Goal: Transaction & Acquisition: Purchase product/service

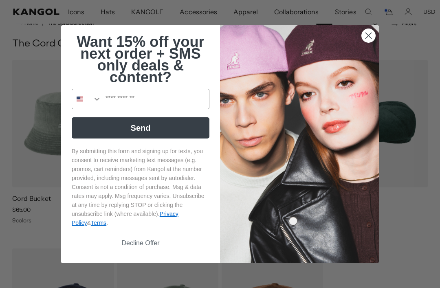
click at [147, 245] on button "Decline Offer" at bounding box center [141, 242] width 138 height 15
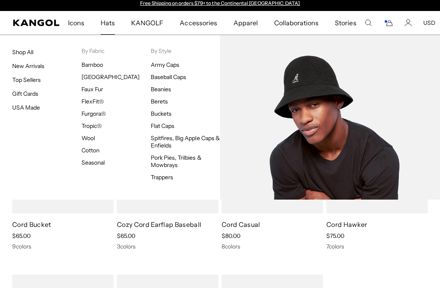
click at [103, 75] on link "[GEOGRAPHIC_DATA]" at bounding box center [110, 76] width 58 height 7
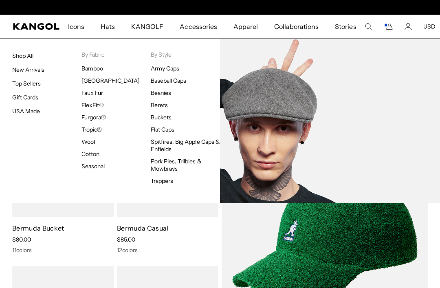
scroll to position [0, 168]
click at [112, 138] on ul "Bamboo Bermuda Faux Fur FlexFit® Furgora® Tropic® Wool Cotton Seasonal" at bounding box center [115, 117] width 69 height 105
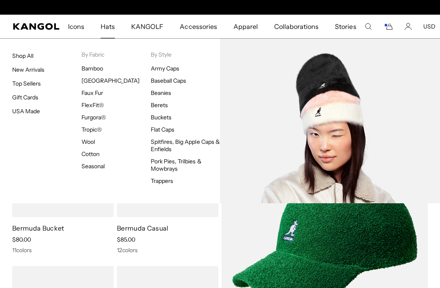
click at [97, 116] on link "Furgora®" at bounding box center [93, 117] width 24 height 7
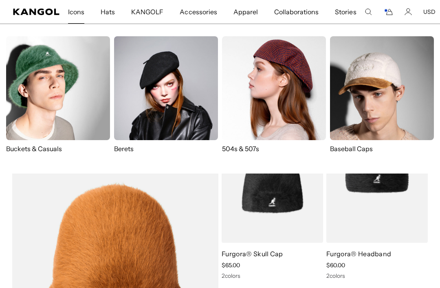
scroll to position [0, 168]
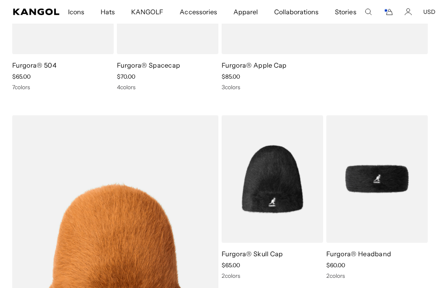
click at [0, 0] on img at bounding box center [0, 0] width 0 height 0
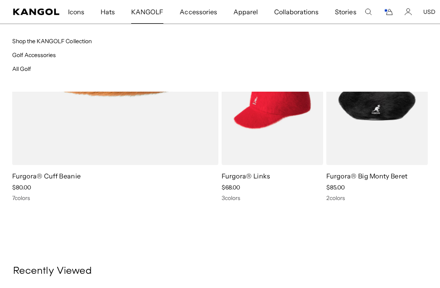
click at [149, 11] on span "KANGOLF" at bounding box center [147, 12] width 32 height 24
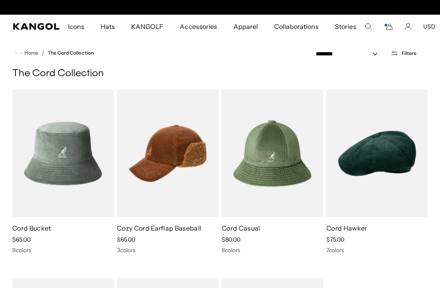
scroll to position [0, 168]
click at [405, 28] on icon "Account" at bounding box center [407, 26] width 7 height 7
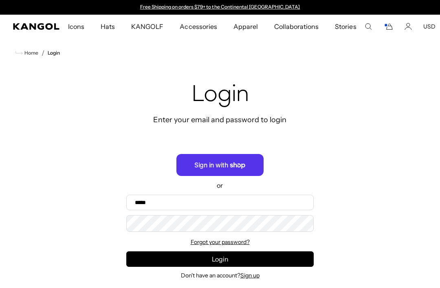
scroll to position [127, 0]
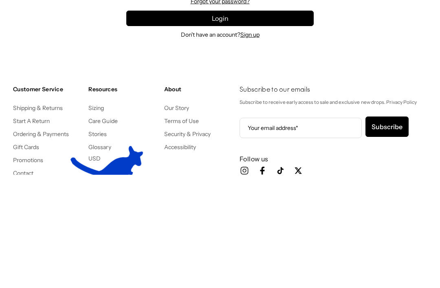
type input "**********"
click at [220, 133] on button "Login" at bounding box center [219, 131] width 187 height 15
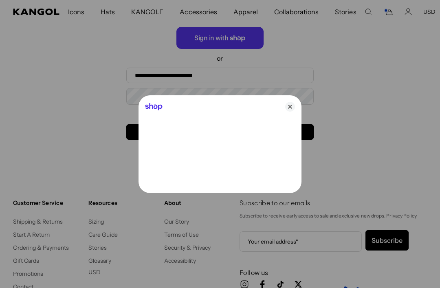
scroll to position [0, 0]
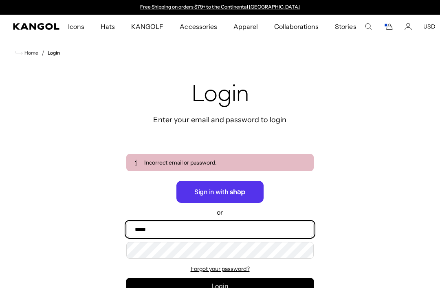
scroll to position [40, 0]
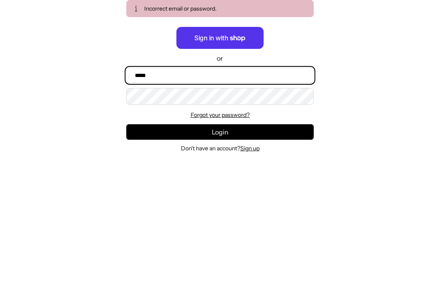
type input "**********"
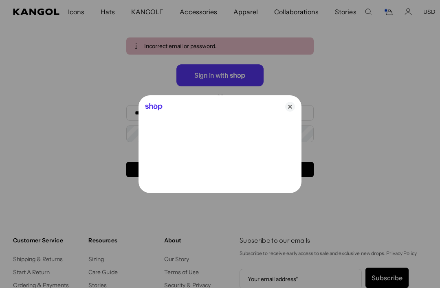
scroll to position [116, 0]
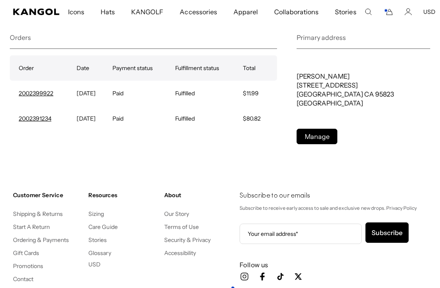
scroll to position [0, 168]
click at [322, 139] on link "Manage" at bounding box center [317, 136] width 41 height 15
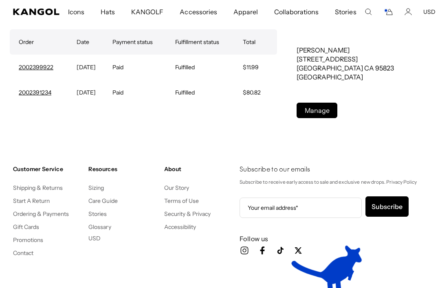
scroll to position [0, 168]
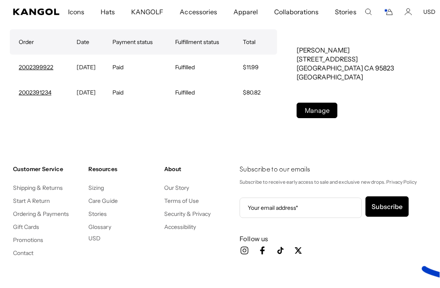
click at [196, 94] on td "Fulfilled" at bounding box center [209, 92] width 68 height 25
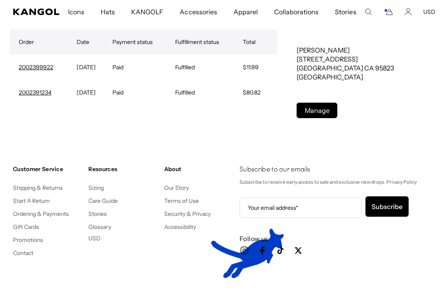
scroll to position [0, 0]
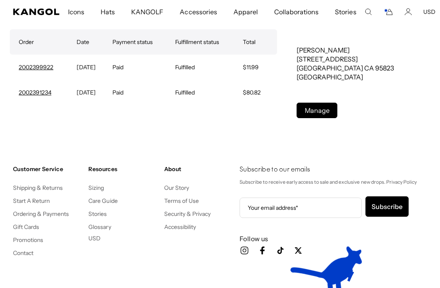
click at [48, 64] on link "2002399922" at bounding box center [36, 67] width 35 height 7
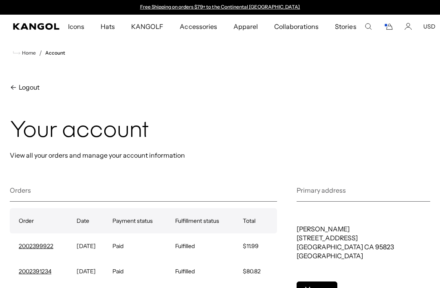
scroll to position [116, 0]
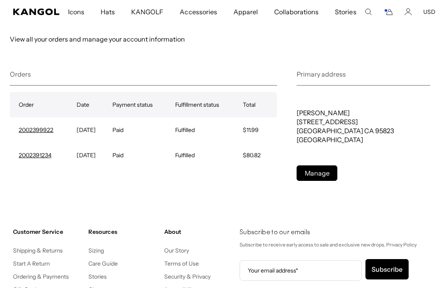
click at [46, 158] on link "2002391234" at bounding box center [35, 155] width 33 height 7
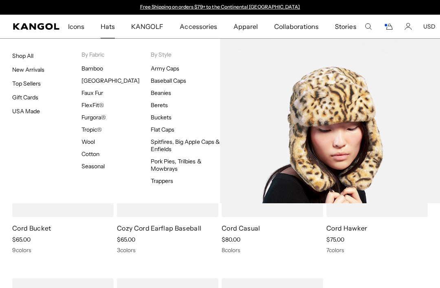
click at [97, 92] on link "Faux Fur" at bounding box center [92, 92] width 22 height 7
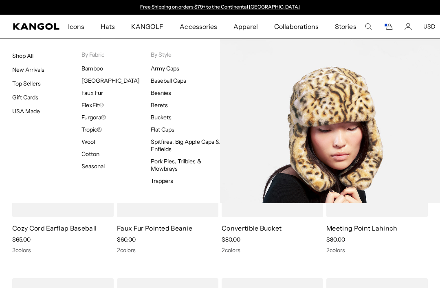
click at [97, 92] on link "Faux Fur" at bounding box center [92, 92] width 22 height 7
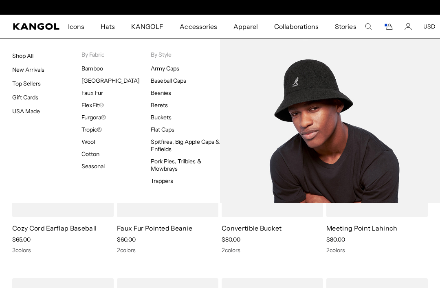
click at [338, 90] on img at bounding box center [330, 121] width 220 height 165
click at [341, 137] on img at bounding box center [330, 121] width 220 height 165
click at [377, 101] on img at bounding box center [330, 121] width 220 height 165
click at [376, 101] on img at bounding box center [330, 121] width 220 height 165
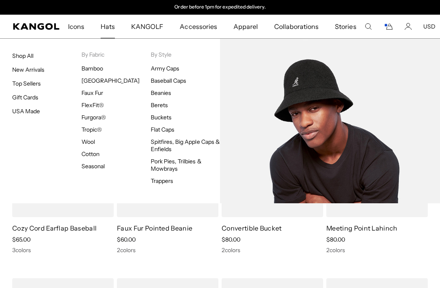
scroll to position [0, 0]
click at [299, 93] on img at bounding box center [330, 121] width 220 height 165
click at [95, 78] on link "[GEOGRAPHIC_DATA]" at bounding box center [110, 80] width 58 height 7
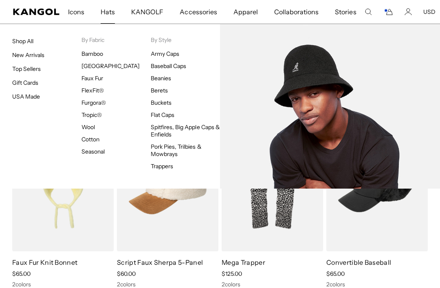
scroll to position [154, 0]
click at [402, 137] on img at bounding box center [330, 106] width 220 height 165
click at [369, 148] on img at bounding box center [330, 106] width 220 height 165
click at [100, 67] on link "[GEOGRAPHIC_DATA]" at bounding box center [110, 65] width 58 height 7
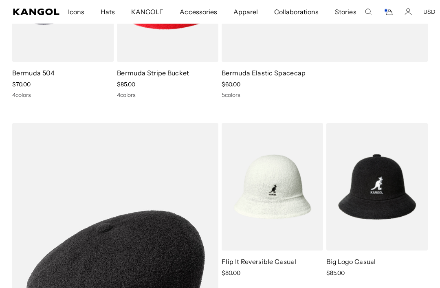
scroll to position [332, 0]
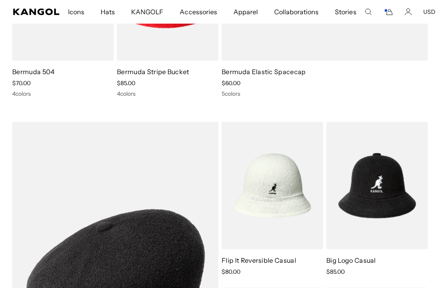
click at [378, 203] on img at bounding box center [376, 185] width 101 height 127
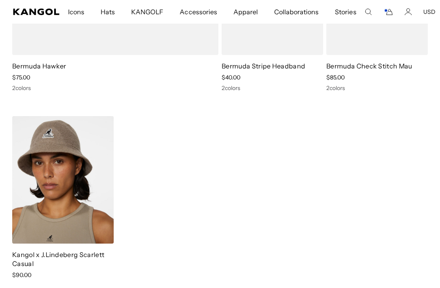
scroll to position [692, 0]
click at [388, 12] on icon "Cart" at bounding box center [388, 11] width 10 height 7
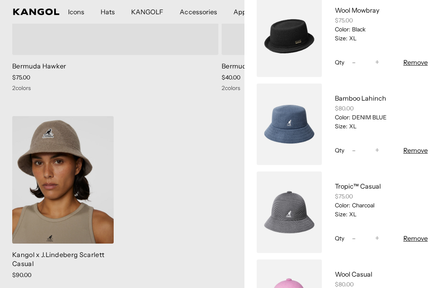
scroll to position [68, 0]
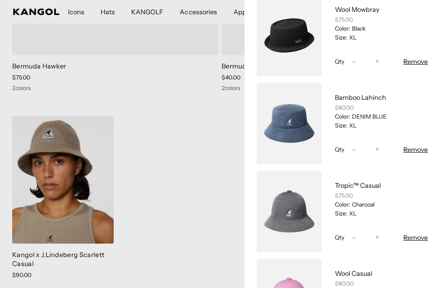
click at [300, 213] on link "My Bag" at bounding box center [289, 211] width 65 height 81
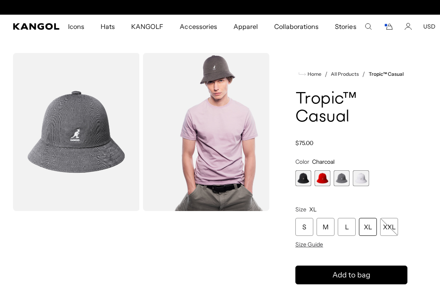
scroll to position [0, 168]
click at [306, 180] on span "1 of 4" at bounding box center [303, 178] width 16 height 16
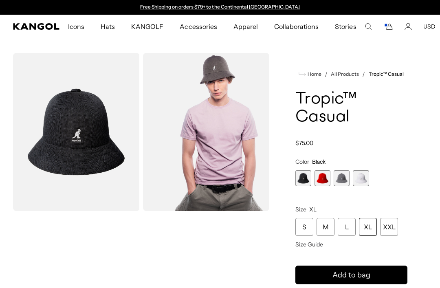
click at [370, 227] on div "XL" at bounding box center [368, 227] width 18 height 18
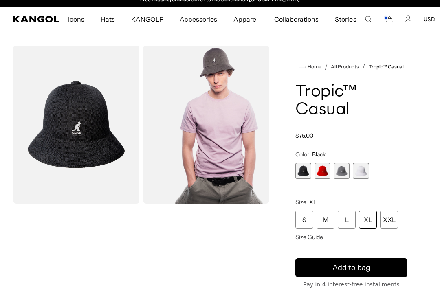
click at [357, 268] on icon "submit" at bounding box center [351, 267] width 13 height 13
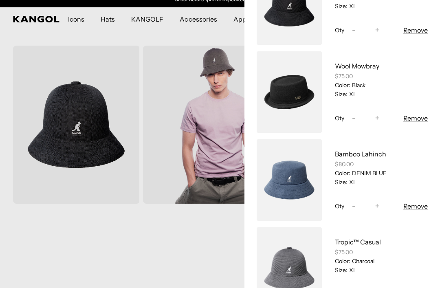
scroll to position [100, 0]
click at [421, 204] on button "Remove" at bounding box center [415, 206] width 24 height 10
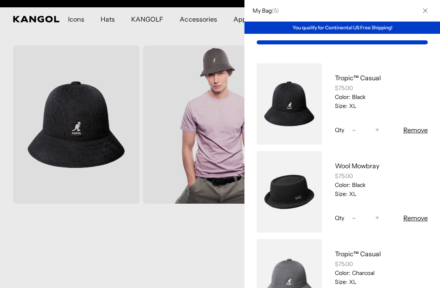
scroll to position [0, 0]
click at [422, 220] on button "Remove" at bounding box center [415, 218] width 24 height 10
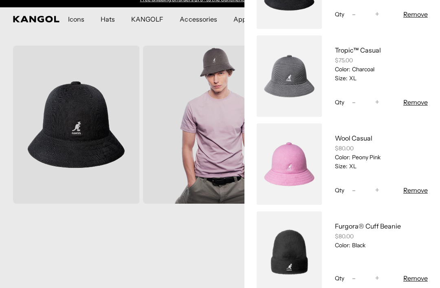
scroll to position [115, 0]
click at [419, 193] on button "Remove" at bounding box center [415, 191] width 24 height 10
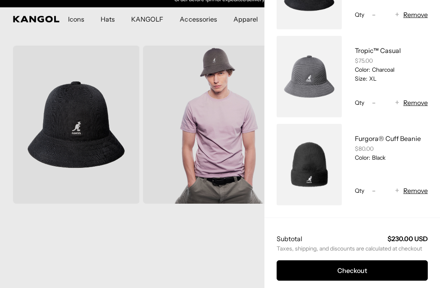
click at [417, 82] on div "Size: XL" at bounding box center [391, 78] width 73 height 7
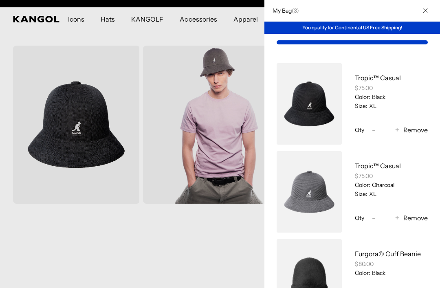
scroll to position [0, 0]
click at [418, 214] on button "Remove" at bounding box center [415, 218] width 24 height 10
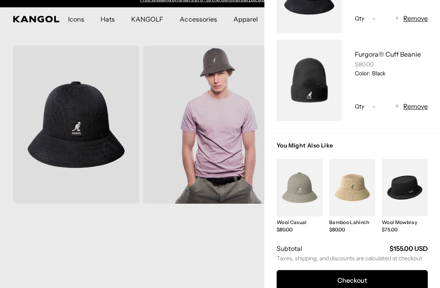
click at [366, 280] on button "Checkout" at bounding box center [352, 280] width 151 height 20
